Goal: Information Seeking & Learning: Learn about a topic

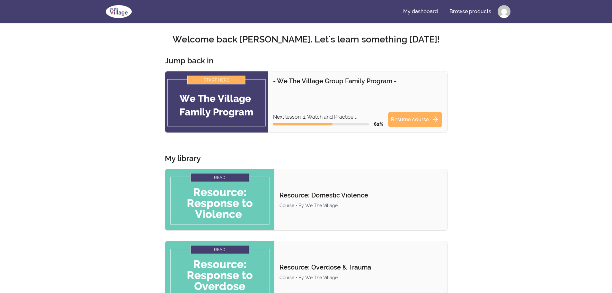
click at [225, 108] on img at bounding box center [216, 101] width 103 height 61
click at [406, 120] on link "Resume course arrow_forward" at bounding box center [415, 119] width 54 height 15
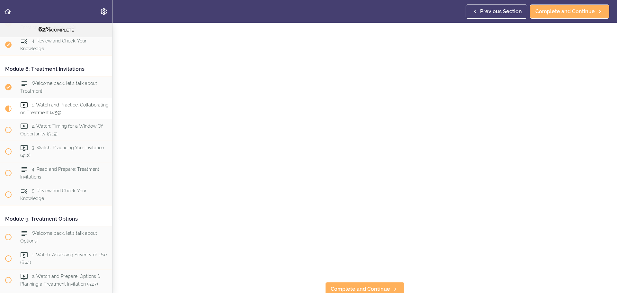
scroll to position [81, 0]
click at [362, 285] on link "Complete and Continue" at bounding box center [364, 286] width 79 height 14
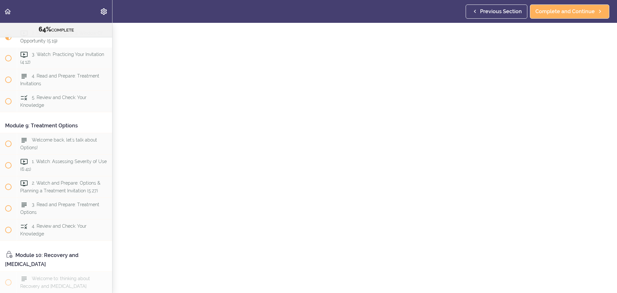
scroll to position [64, 0]
click at [555, 14] on span "Complete and Continue" at bounding box center [564, 12] width 59 height 8
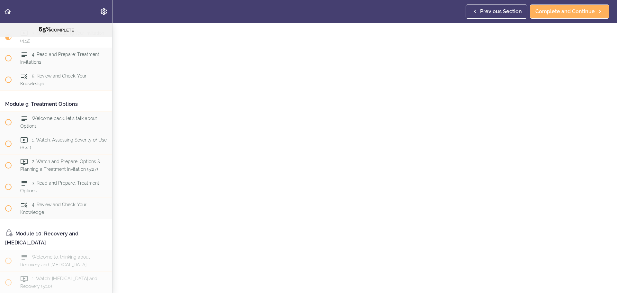
scroll to position [64, 0]
click at [567, 12] on span "Complete and Continue" at bounding box center [564, 12] width 59 height 8
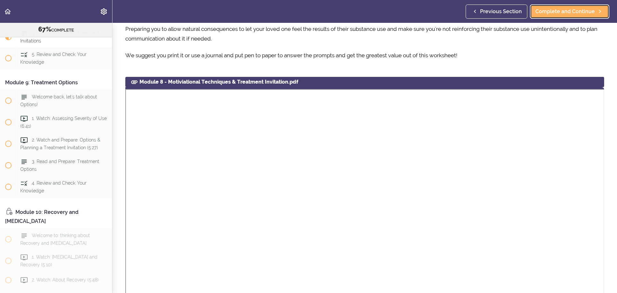
scroll to position [321, 0]
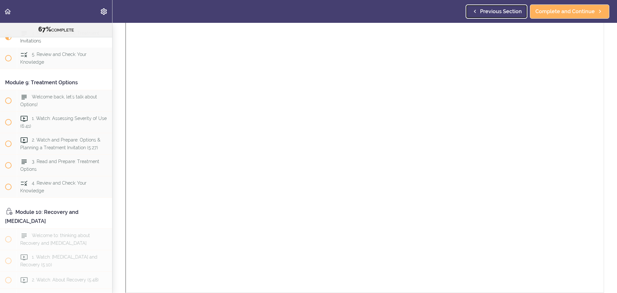
click at [496, 9] on span "Previous Section" at bounding box center [501, 12] width 42 height 8
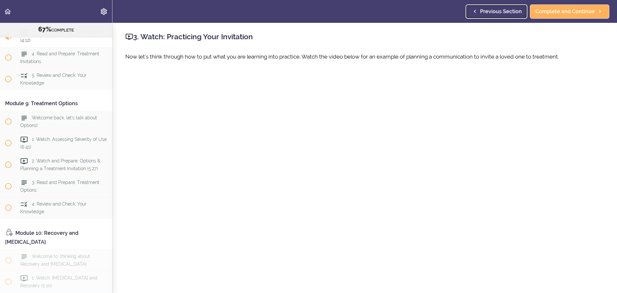
scroll to position [1142, 0]
click at [79, 69] on div "4. Read and Prepare: Treatment Invitations" at bounding box center [64, 58] width 95 height 21
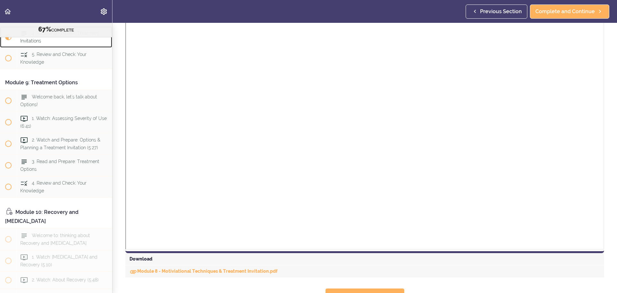
scroll to position [379, 0]
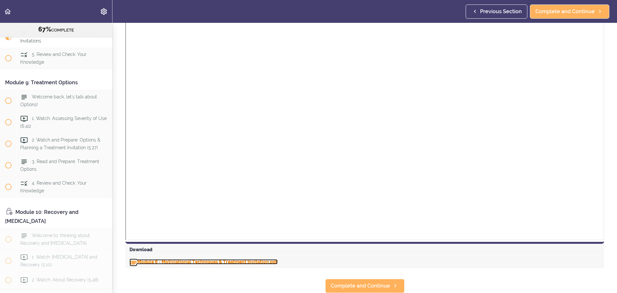
click at [218, 259] on link "Module 8 - Motiviational Techniques & Treatment Invitation.pdf" at bounding box center [203, 261] width 148 height 5
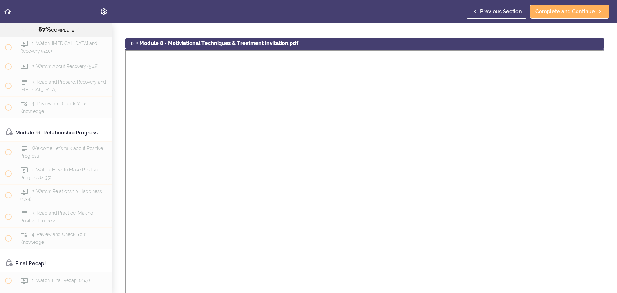
scroll to position [1388, 0]
